Goal: Use online tool/utility: Utilize a website feature to perform a specific function

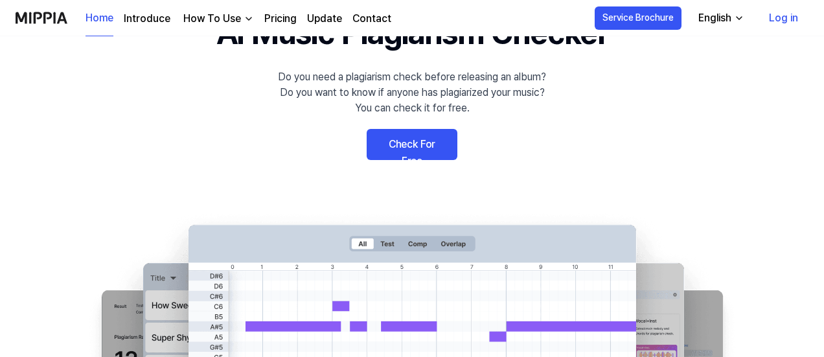
click at [424, 144] on link "Check For Free" at bounding box center [412, 144] width 91 height 31
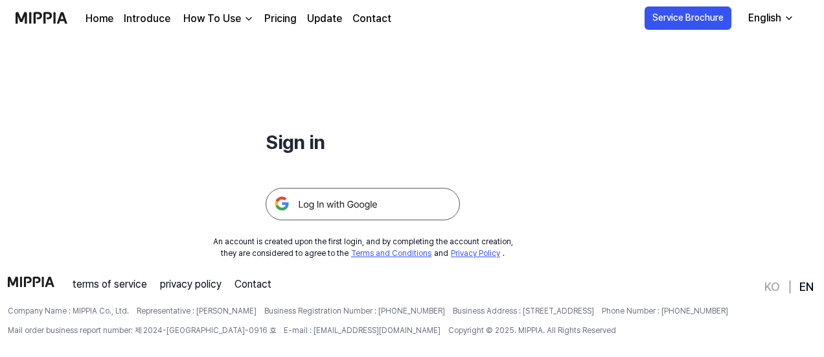
scroll to position [96, 0]
click at [337, 204] on img at bounding box center [363, 203] width 194 height 32
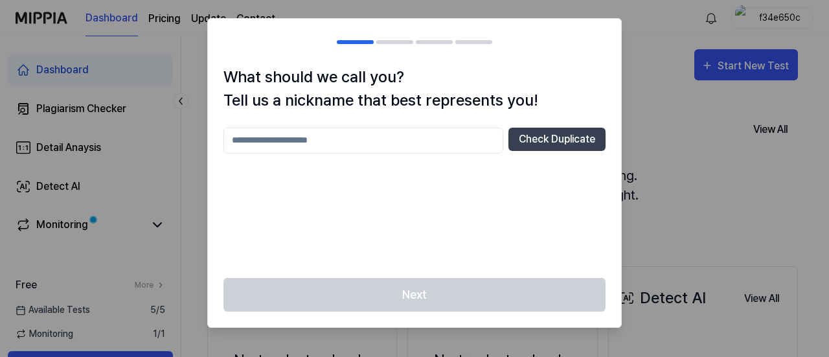
click at [359, 144] on input "text" at bounding box center [363, 141] width 280 height 26
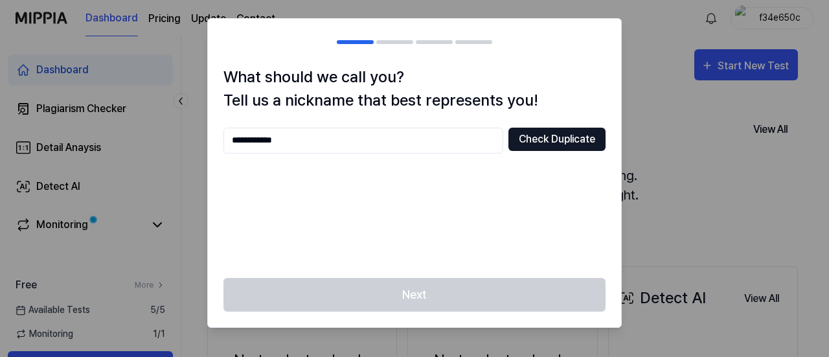
type input "**********"
click at [537, 143] on button "Check Duplicate" at bounding box center [556, 139] width 97 height 23
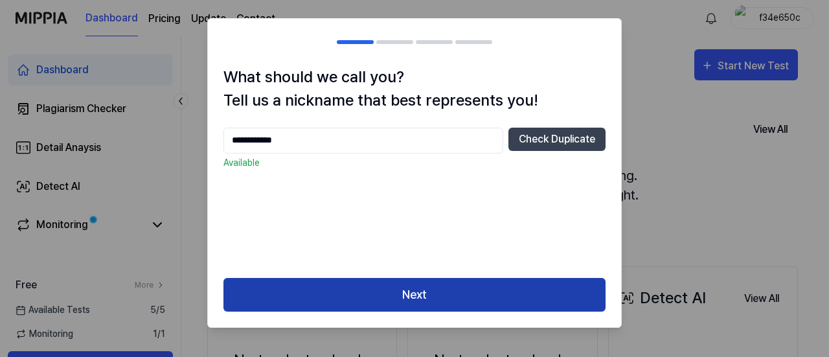
click at [431, 297] on button "Next" at bounding box center [414, 295] width 382 height 34
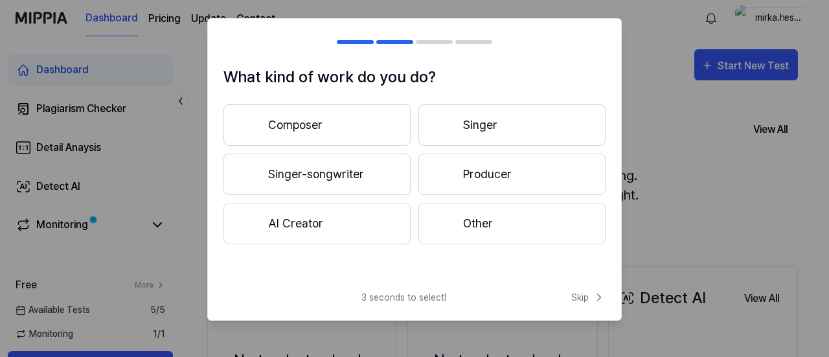
click at [326, 126] on button "Composer" at bounding box center [316, 124] width 187 height 41
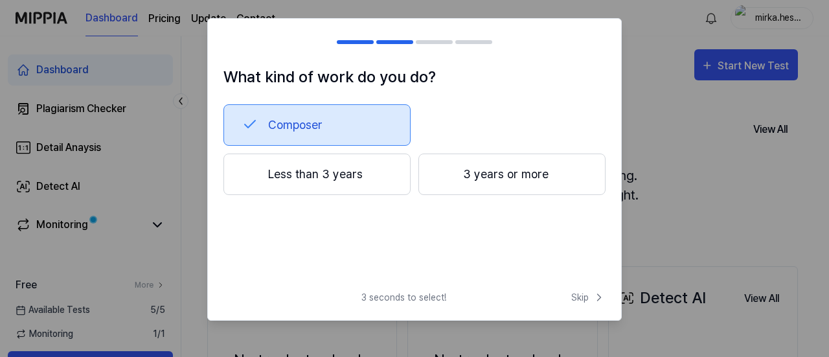
click at [468, 178] on button "3 years or more" at bounding box center [511, 173] width 187 height 41
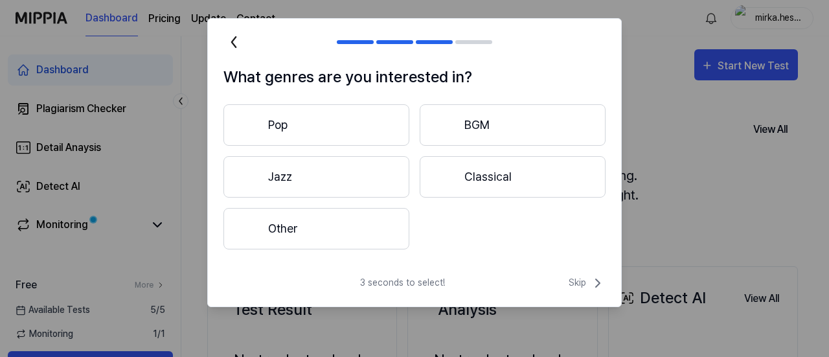
click at [326, 106] on button "Pop" at bounding box center [316, 124] width 186 height 41
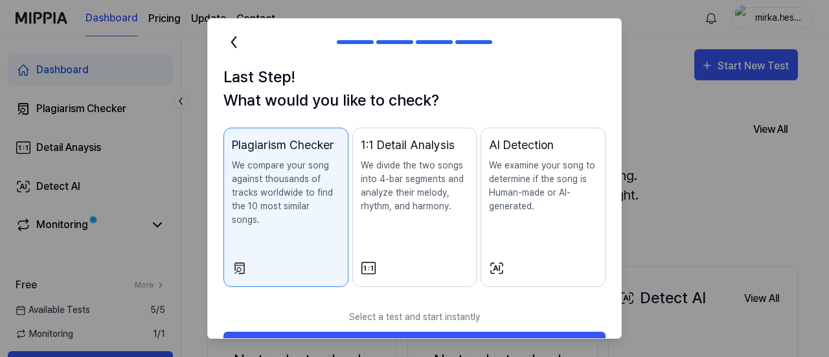
scroll to position [28, 0]
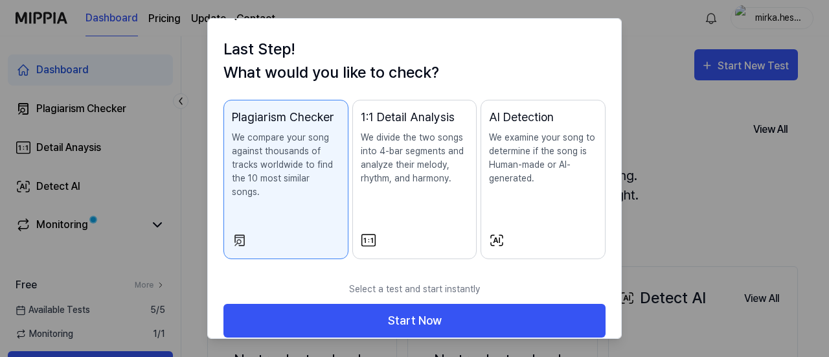
click at [525, 184] on p "We examine your song to determine if the song is Human-made or AI-generated." at bounding box center [543, 158] width 108 height 54
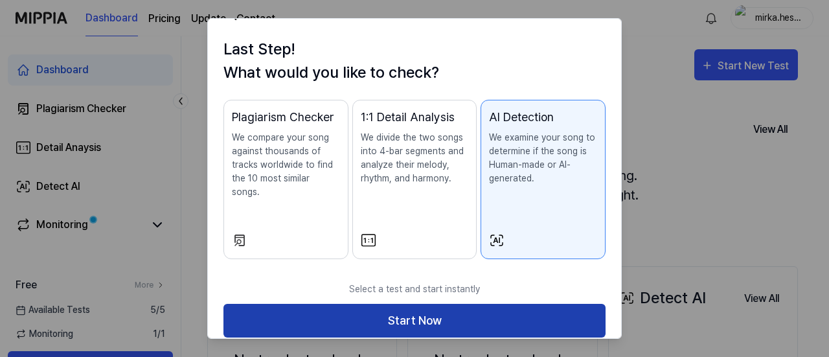
click at [435, 304] on button "Start Now" at bounding box center [414, 321] width 382 height 34
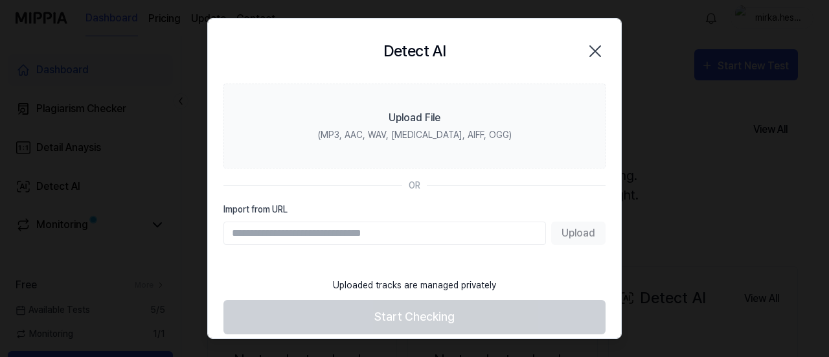
scroll to position [0, 0]
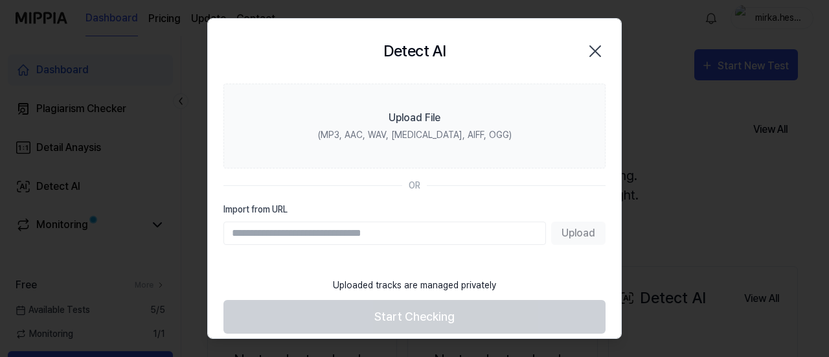
click at [453, 235] on input "Import from URL" at bounding box center [384, 232] width 323 height 23
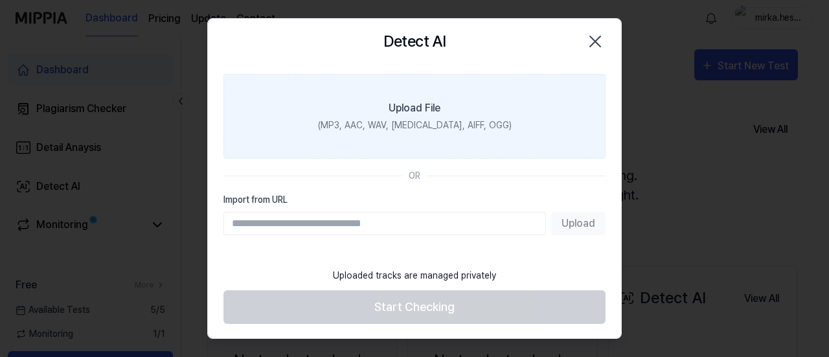
paste input "**********"
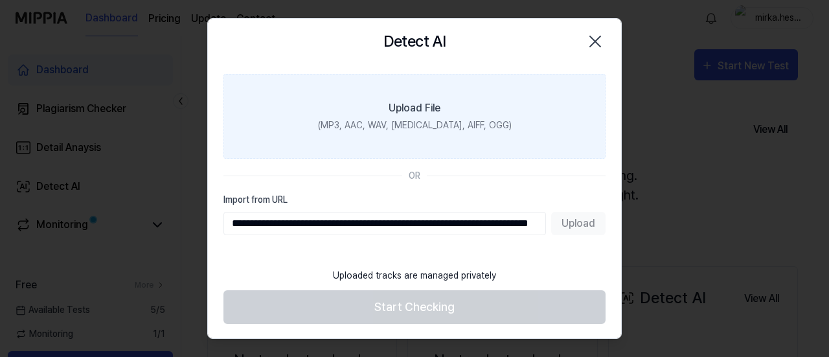
scroll to position [0, 108]
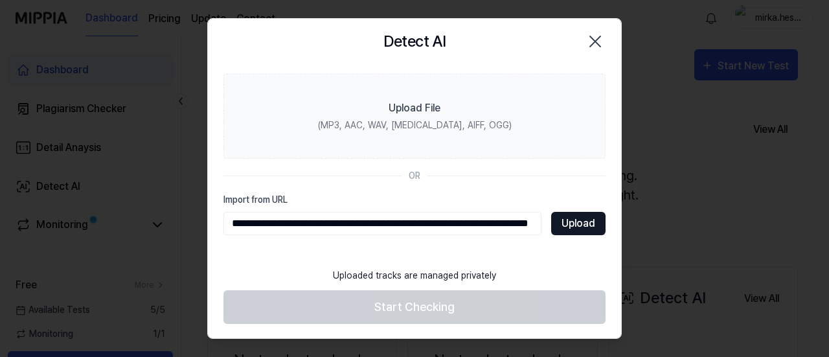
type input "**********"
click at [563, 218] on button "Upload" at bounding box center [578, 223] width 54 height 23
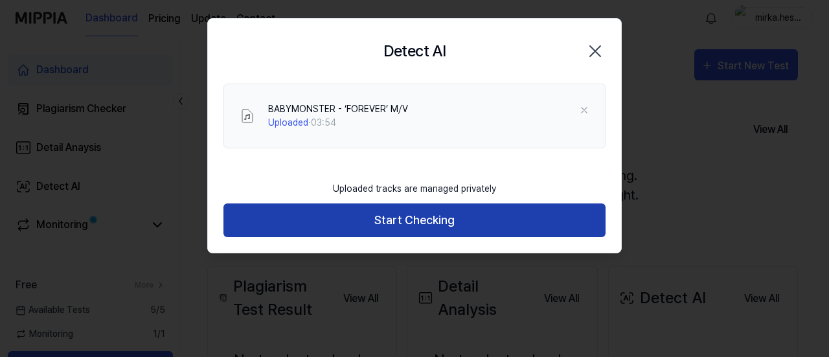
click at [439, 220] on button "Start Checking" at bounding box center [414, 220] width 382 height 34
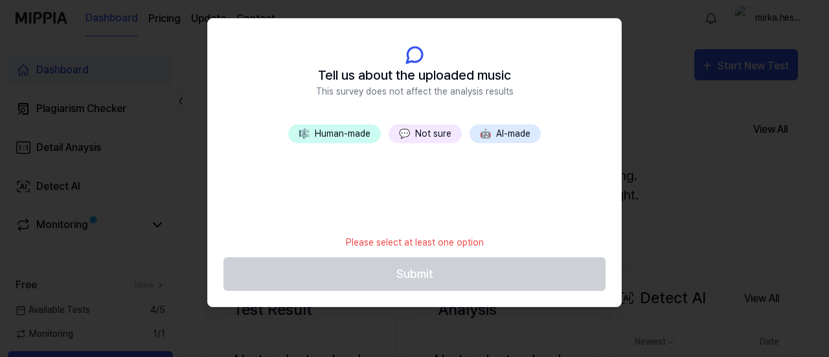
click at [517, 137] on button "🤖 AI-made" at bounding box center [505, 133] width 71 height 19
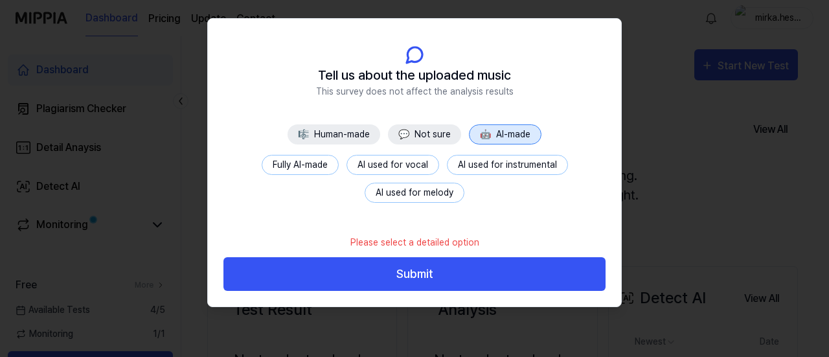
click at [442, 192] on button "AI used for melody" at bounding box center [415, 193] width 100 height 20
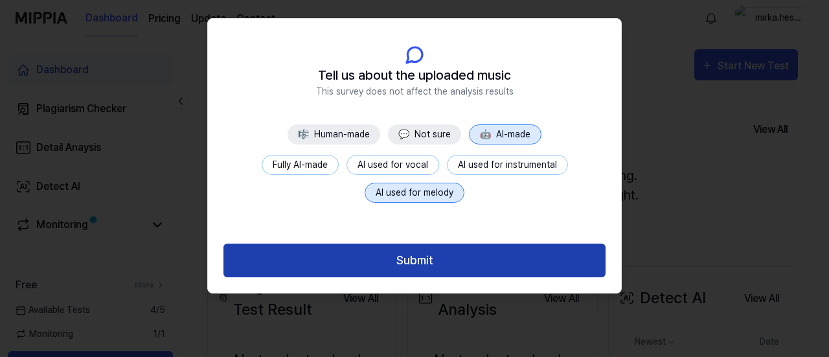
click at [424, 260] on button "Submit" at bounding box center [414, 260] width 382 height 34
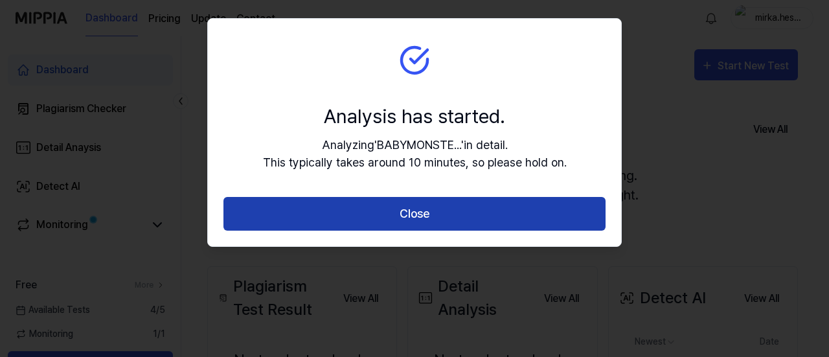
click at [413, 223] on button "Close" at bounding box center [414, 214] width 382 height 34
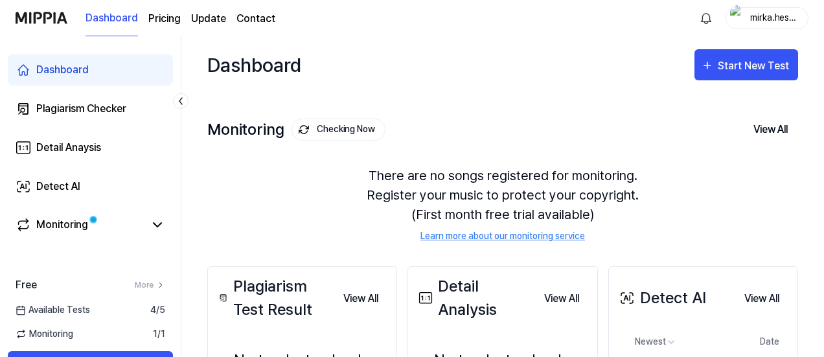
click at [47, 7] on img at bounding box center [42, 18] width 52 height 36
click at [99, 109] on div "Plagiarism Checker" at bounding box center [81, 109] width 90 height 16
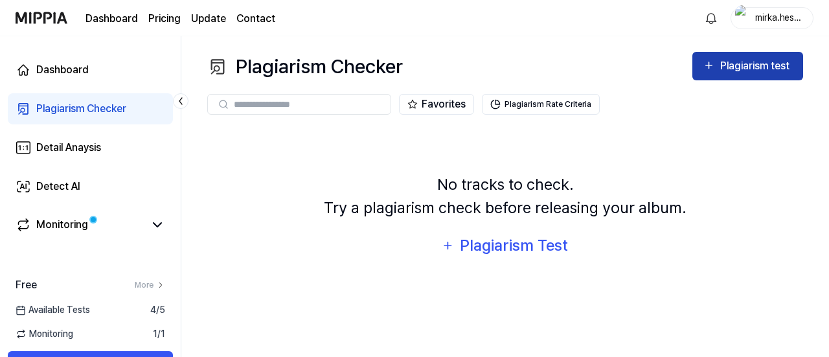
click at [751, 72] on div "Plagiarism test" at bounding box center [756, 66] width 73 height 17
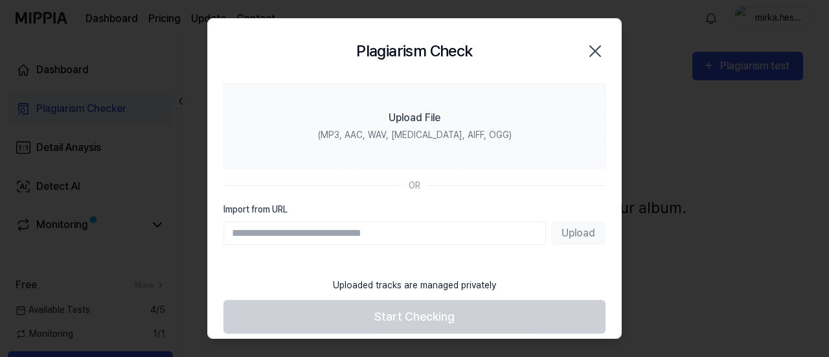
paste input "**********"
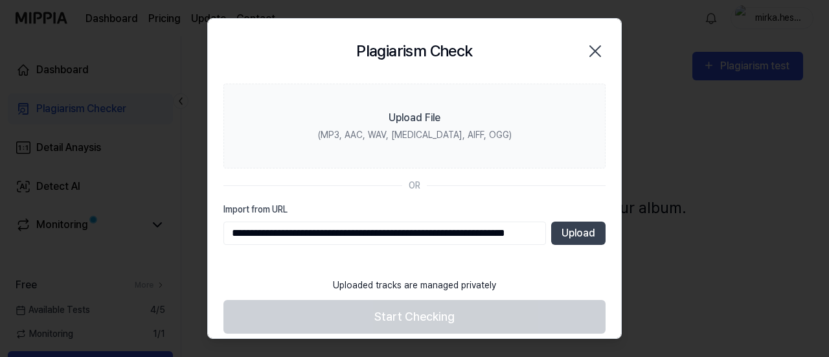
scroll to position [0, 61]
type input "**********"
click at [569, 225] on button "Upload" at bounding box center [578, 232] width 54 height 23
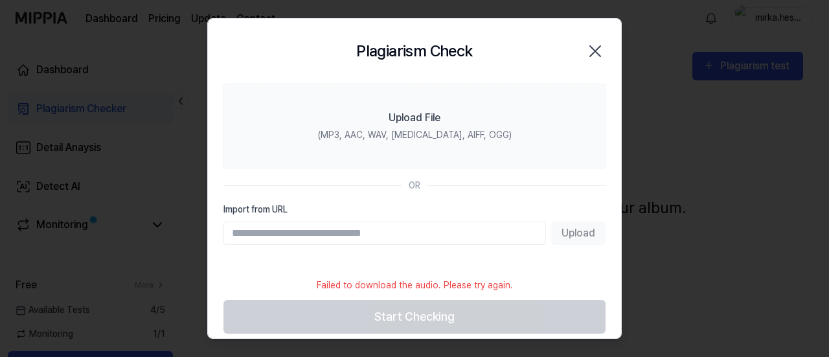
click at [414, 234] on input "Import from URL" at bounding box center [384, 232] width 323 height 23
